Goal: Task Accomplishment & Management: Use online tool/utility

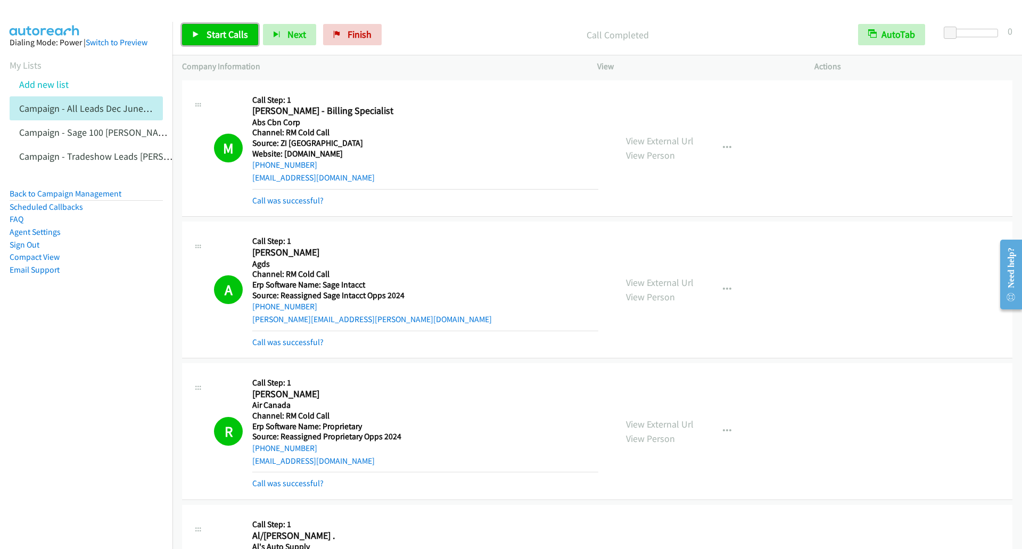
click at [204, 35] on link "Start Calls" at bounding box center [220, 34] width 76 height 21
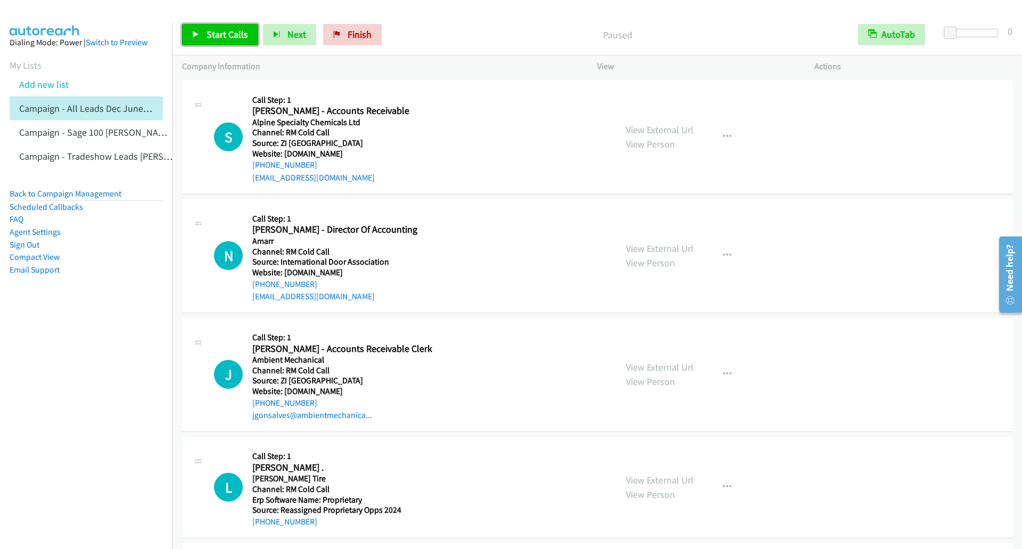
click at [200, 34] on link "Start Calls" at bounding box center [220, 34] width 76 height 21
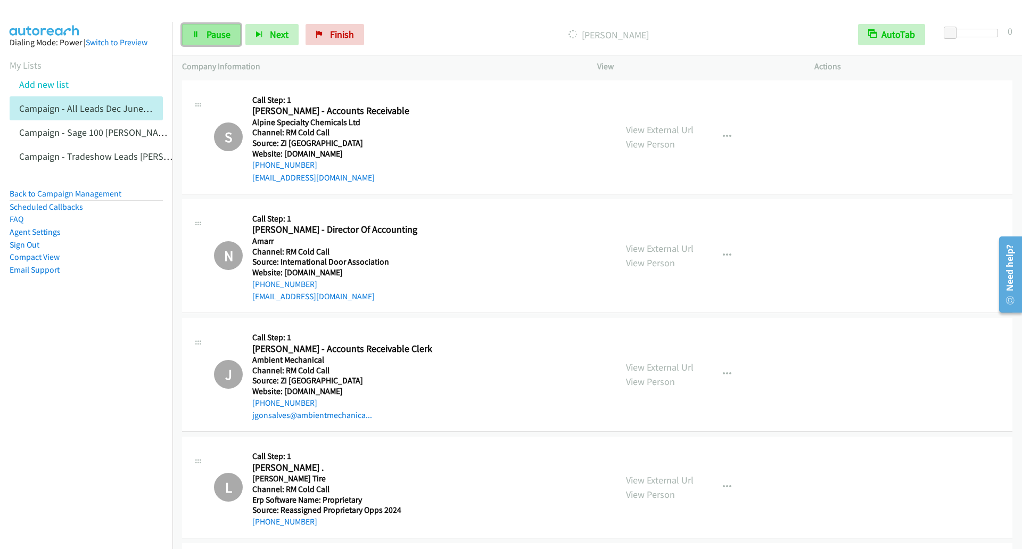
click at [209, 36] on span "Pause" at bounding box center [218, 34] width 24 height 12
